Goal: Task Accomplishment & Management: Manage account settings

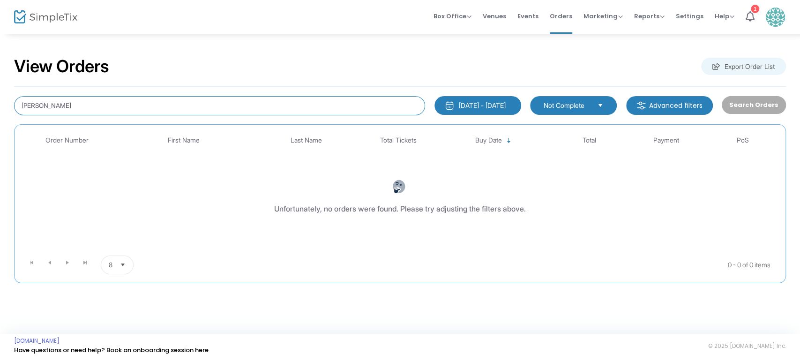
click at [110, 104] on input "[PERSON_NAME]" at bounding box center [219, 105] width 411 height 19
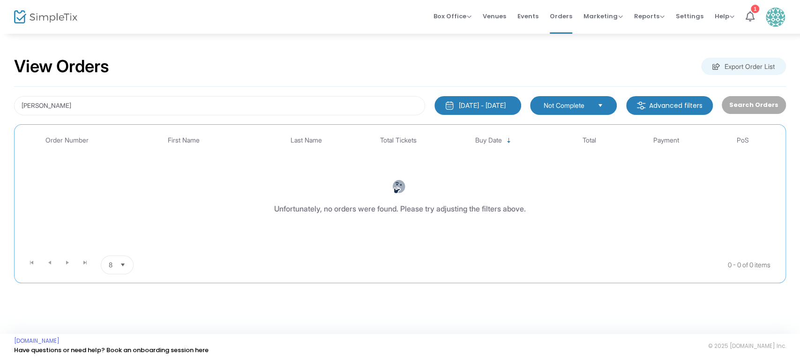
click at [471, 113] on button "[DATE] - [DATE]" at bounding box center [478, 105] width 87 height 19
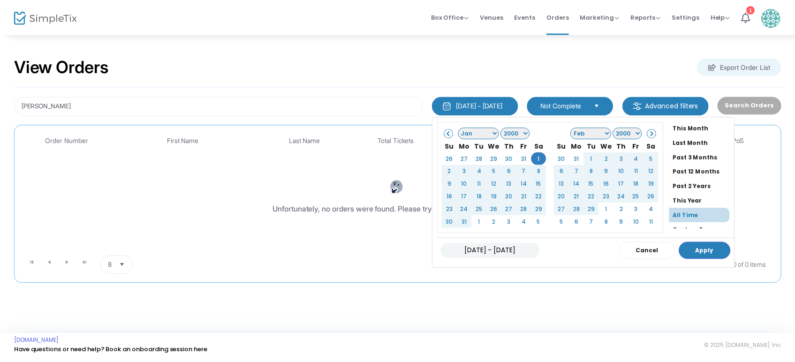
scroll to position [71, 0]
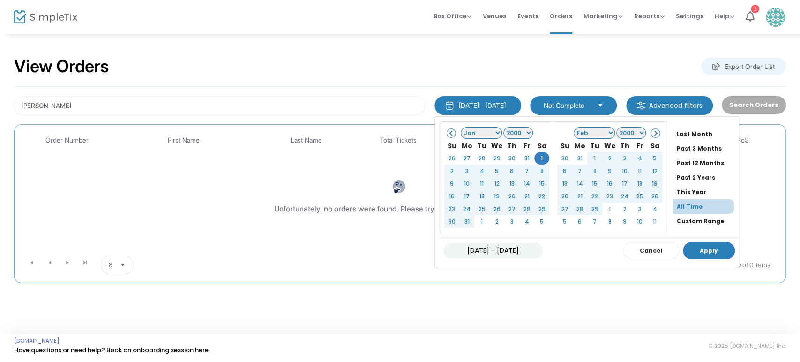
click at [676, 206] on li "All Time" at bounding box center [703, 206] width 61 height 15
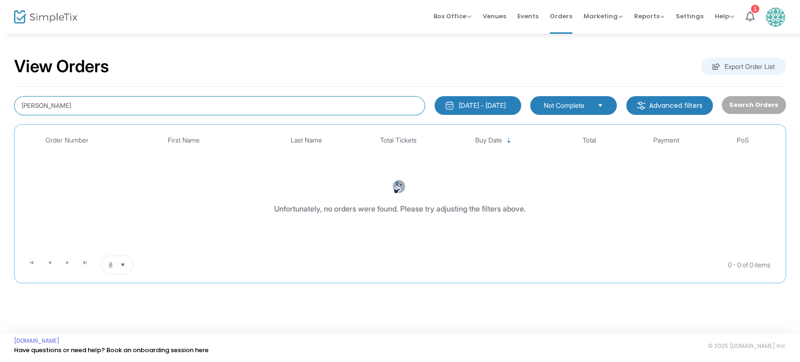
click at [80, 101] on input "[PERSON_NAME]" at bounding box center [219, 105] width 411 height 19
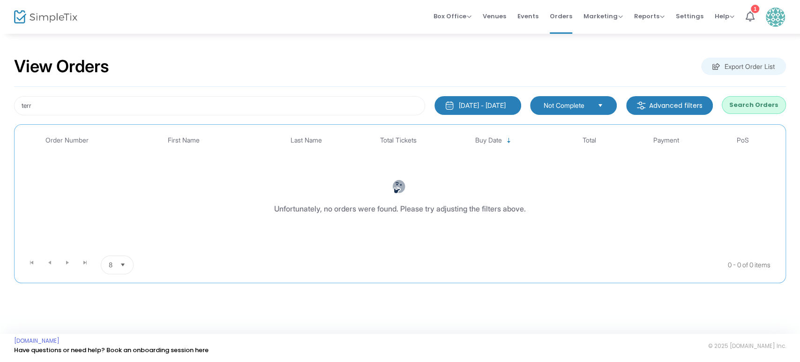
click at [747, 104] on button "Search Orders" at bounding box center [754, 105] width 64 height 18
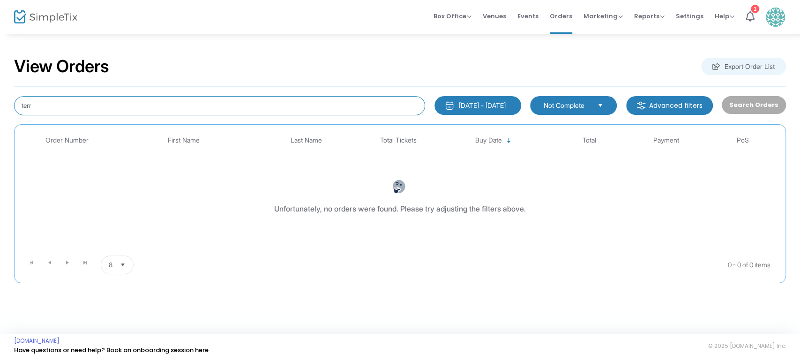
click at [37, 97] on input "terr" at bounding box center [219, 105] width 411 height 19
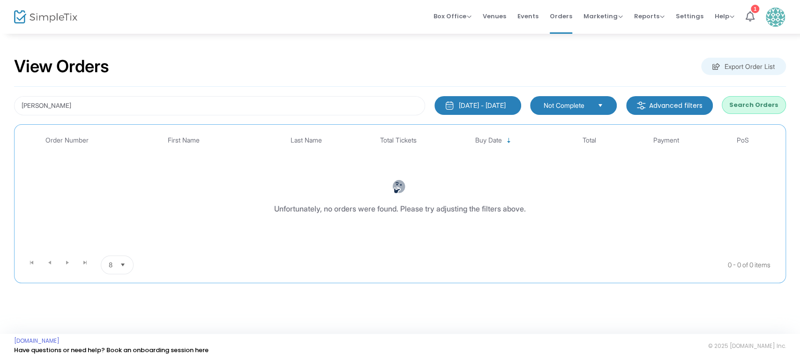
click at [754, 99] on button "Search Orders" at bounding box center [754, 105] width 64 height 18
click at [557, 17] on span "Orders" at bounding box center [561, 16] width 23 height 24
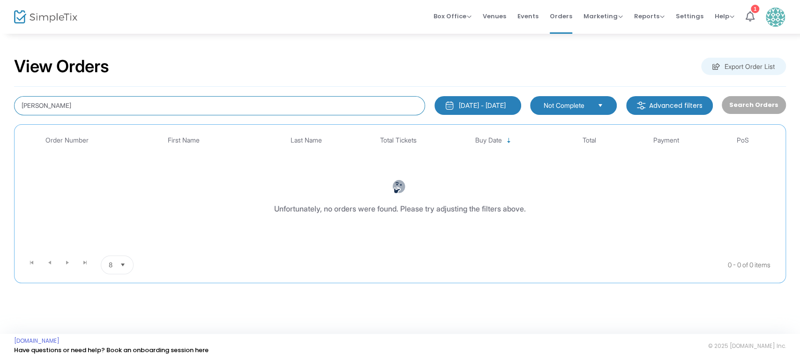
drag, startPoint x: 39, startPoint y: 106, endPoint x: 0, endPoint y: 99, distance: 39.6
click at [0, 99] on div "View Orders Export Order List [PERSON_NAME] [DATE] - [DATE] Last 30 Days [DATE]…" at bounding box center [400, 174] width 800 height 283
drag, startPoint x: 49, startPoint y: 104, endPoint x: 0, endPoint y: 92, distance: 50.3
click at [0, 92] on div "View Orders Export Order List torg [DATE] - [DATE] Last 30 Days [DATE] [DATE] T…" at bounding box center [400, 174] width 800 height 283
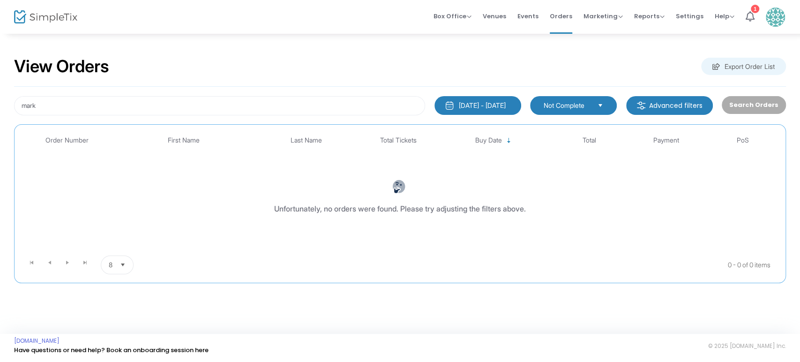
click at [589, 101] on span "Not Complete" at bounding box center [567, 105] width 46 height 9
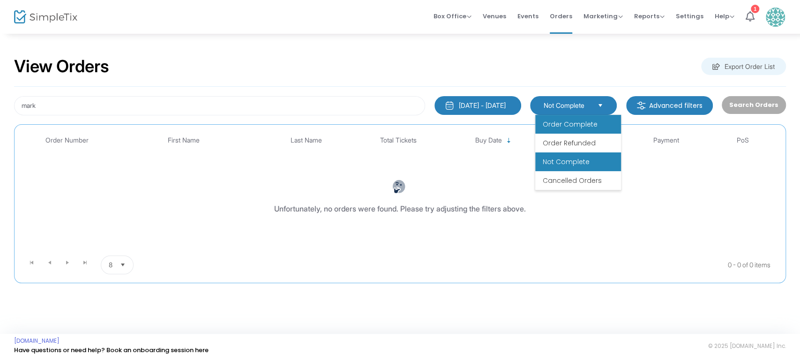
click at [572, 128] on span "Order Complete" at bounding box center [570, 124] width 55 height 9
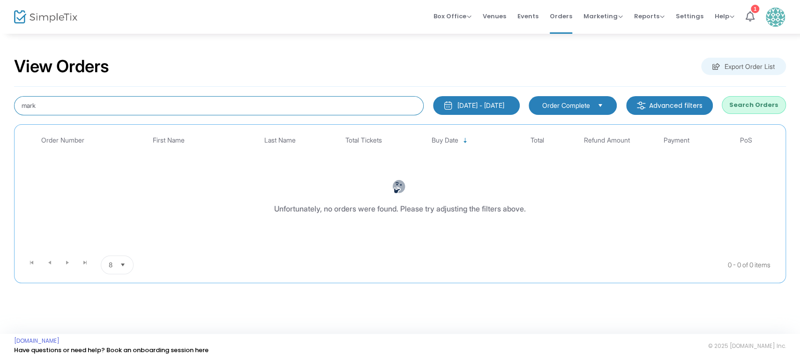
drag, startPoint x: 191, startPoint y: 111, endPoint x: 0, endPoint y: 89, distance: 192.2
click at [0, 89] on div "View Orders Export Order List mark [DATE] - [DATE] Last 30 Days [DATE] [DATE] T…" at bounding box center [400, 174] width 800 height 283
type input "[PERSON_NAME]"
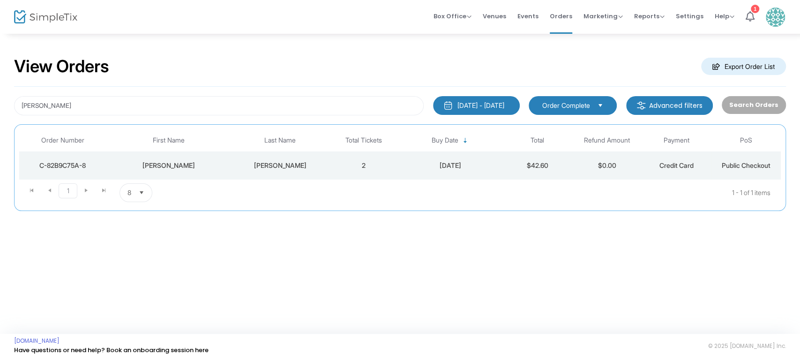
click at [188, 167] on div "[PERSON_NAME]" at bounding box center [169, 165] width 121 height 9
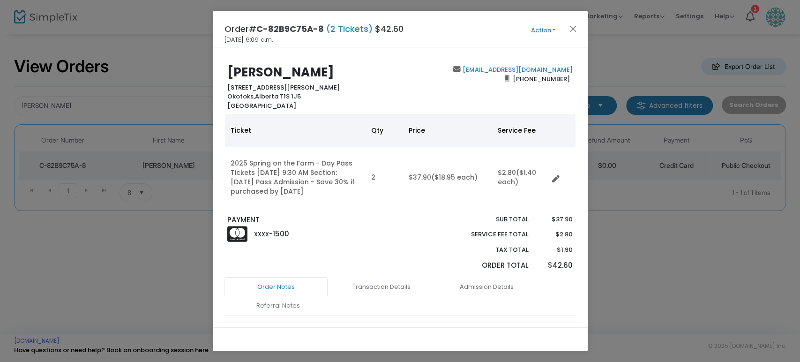
click at [551, 30] on button "Action" at bounding box center [543, 30] width 56 height 10
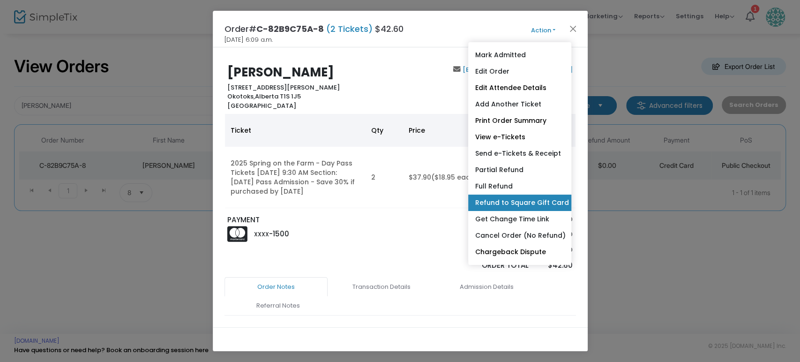
click at [521, 203] on link "Refund to Square Gift Card" at bounding box center [519, 203] width 103 height 16
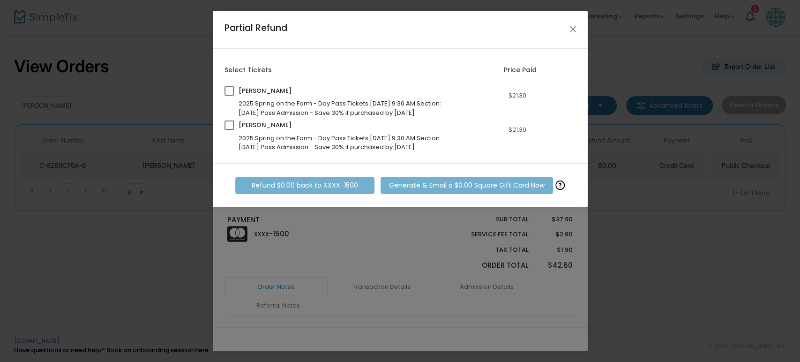
click at [225, 124] on span at bounding box center [229, 125] width 9 height 9
click at [229, 130] on input "checkbox" at bounding box center [229, 130] width 0 height 0
checkbox input "true"
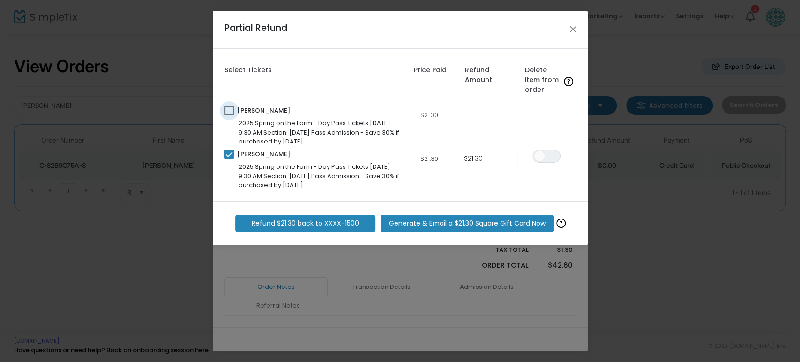
click at [225, 108] on span at bounding box center [229, 110] width 9 height 9
click at [229, 115] on input "checkbox" at bounding box center [229, 115] width 0 height 0
checkbox input "true"
click at [551, 110] on span "ON OFF" at bounding box center [547, 112] width 28 height 13
click at [553, 153] on span "ON OFF" at bounding box center [547, 156] width 28 height 13
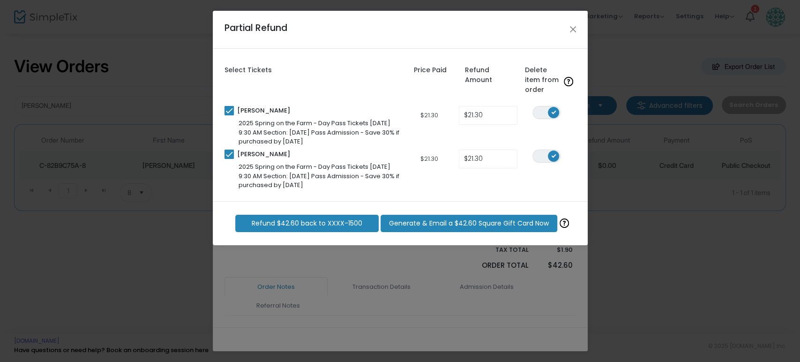
click at [472, 224] on span "Generate & Email a $42.60 Square Gift Card Now" at bounding box center [469, 224] width 160 height 10
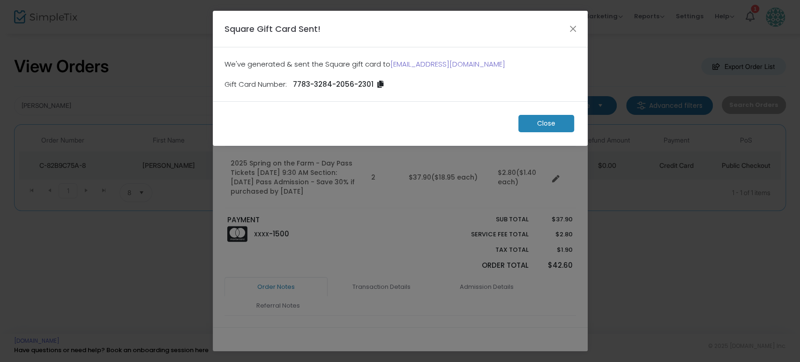
click at [555, 119] on m-button "Close" at bounding box center [547, 123] width 56 height 17
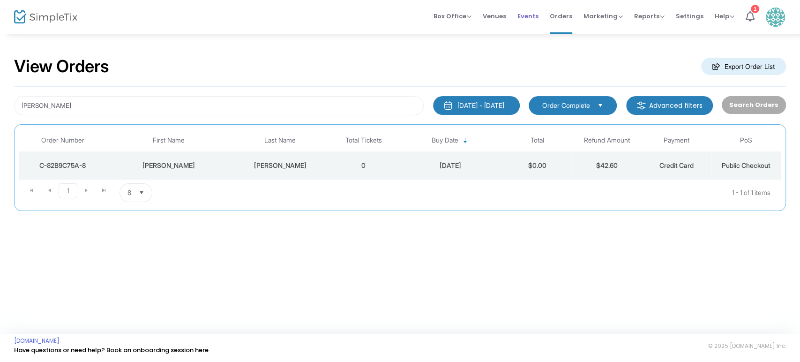
click at [524, 13] on span "Events" at bounding box center [528, 16] width 21 height 24
